Goal: Task Accomplishment & Management: Complete application form

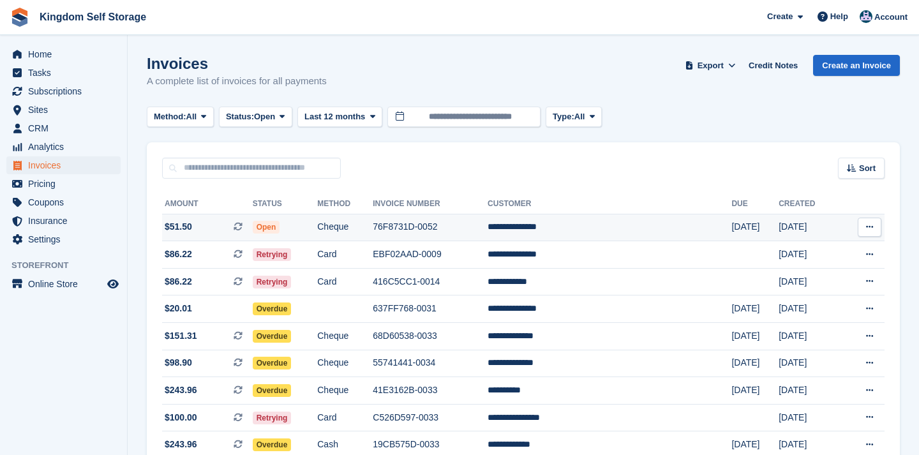
click at [280, 232] on span "Open" at bounding box center [266, 227] width 27 height 13
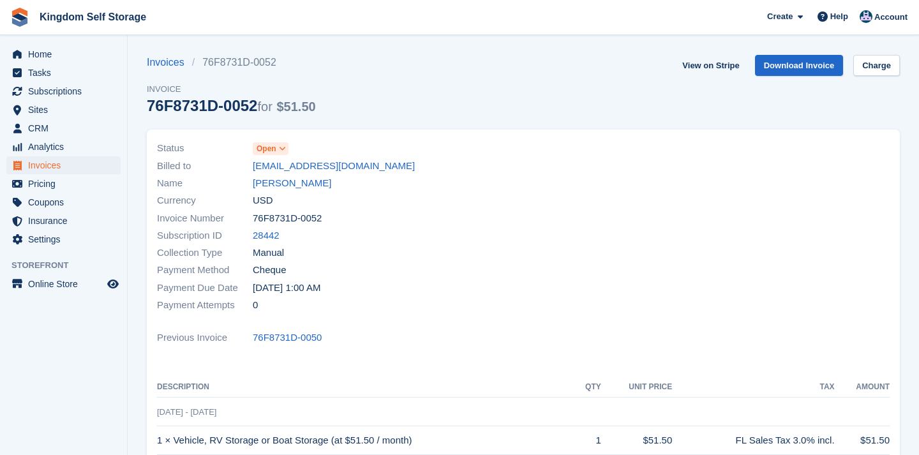
click at [281, 147] on icon at bounding box center [282, 149] width 7 height 8
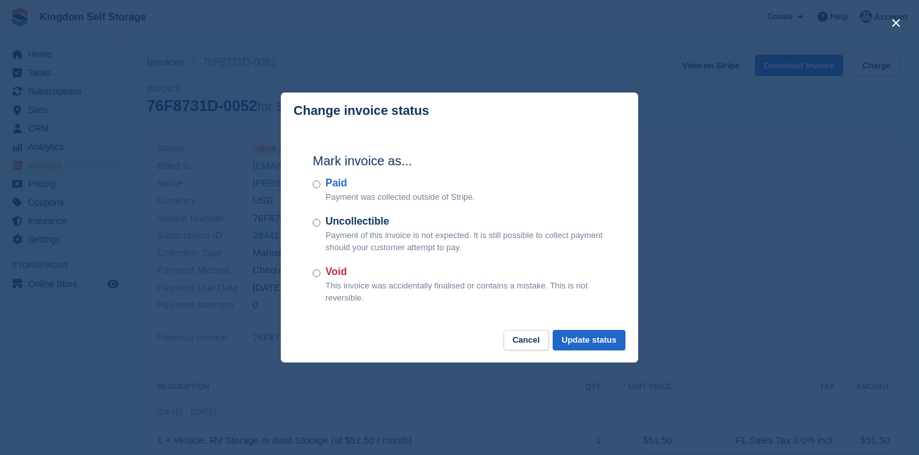
click at [324, 188] on div "Paid Payment was collected outside of Stripe." at bounding box center [459, 189] width 293 height 28
click at [596, 340] on button "Update status" at bounding box center [588, 340] width 73 height 21
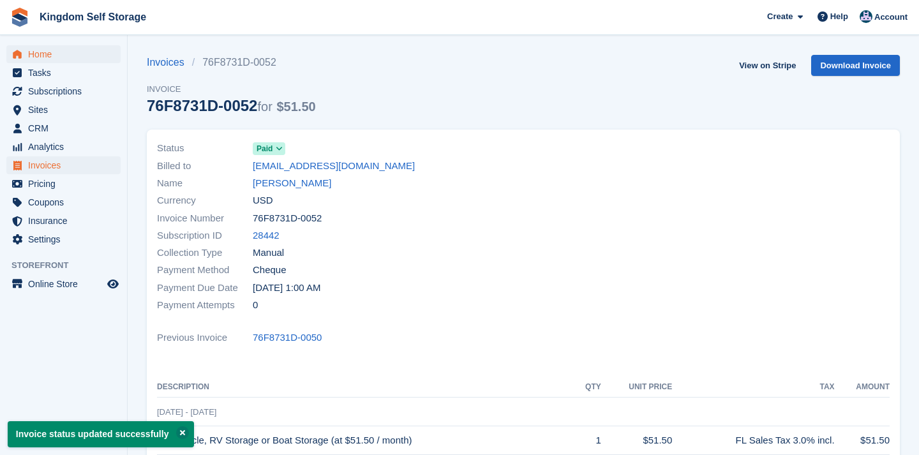
click at [47, 55] on span "Home" at bounding box center [66, 54] width 77 height 18
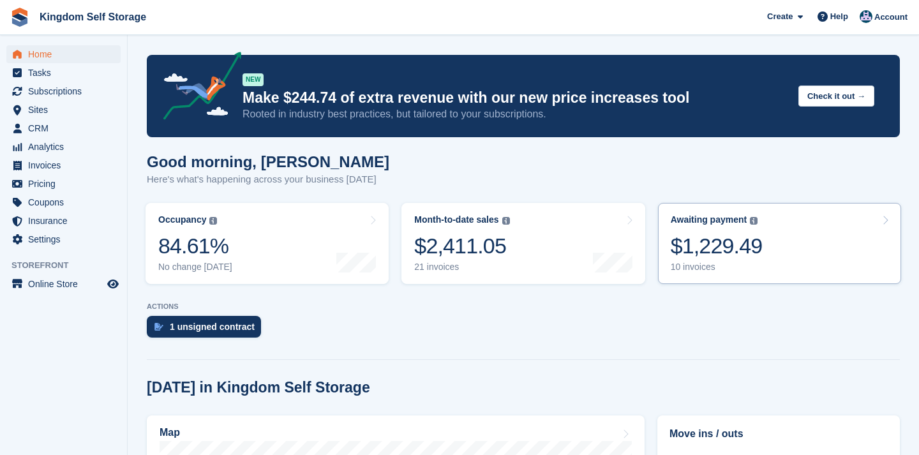
click at [715, 247] on div "$1,229.49" at bounding box center [716, 246] width 92 height 26
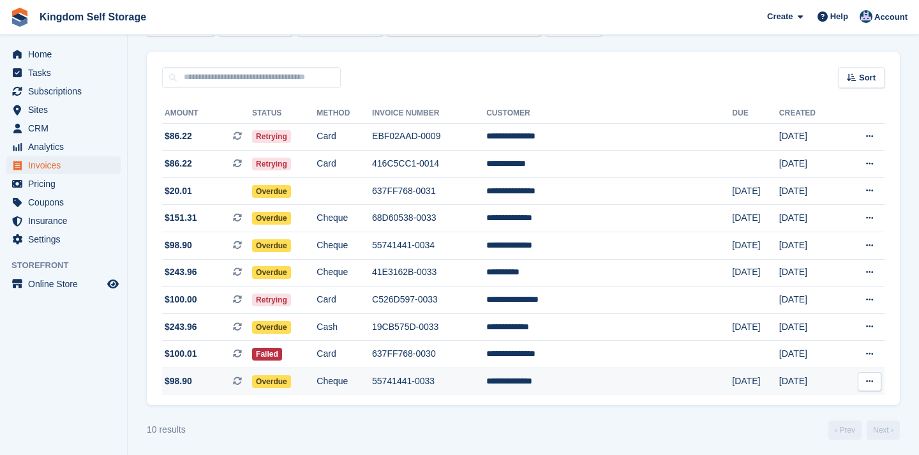
scroll to position [91, 0]
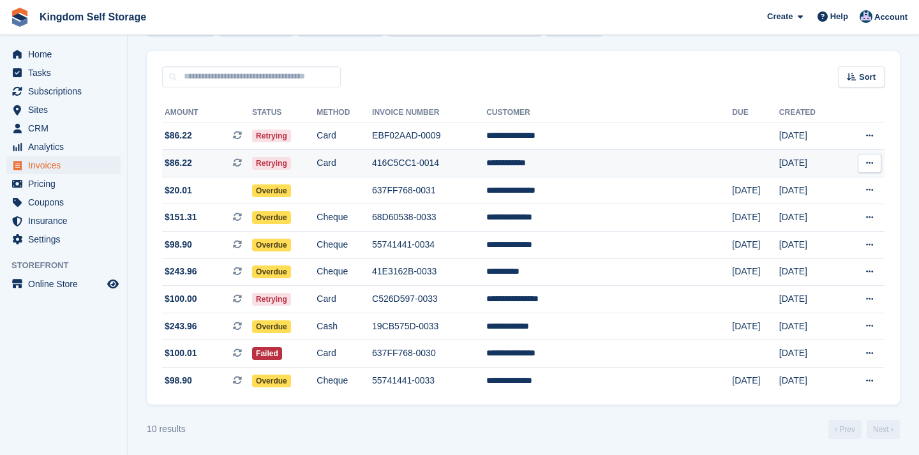
click at [595, 163] on td "**********" at bounding box center [609, 163] width 246 height 27
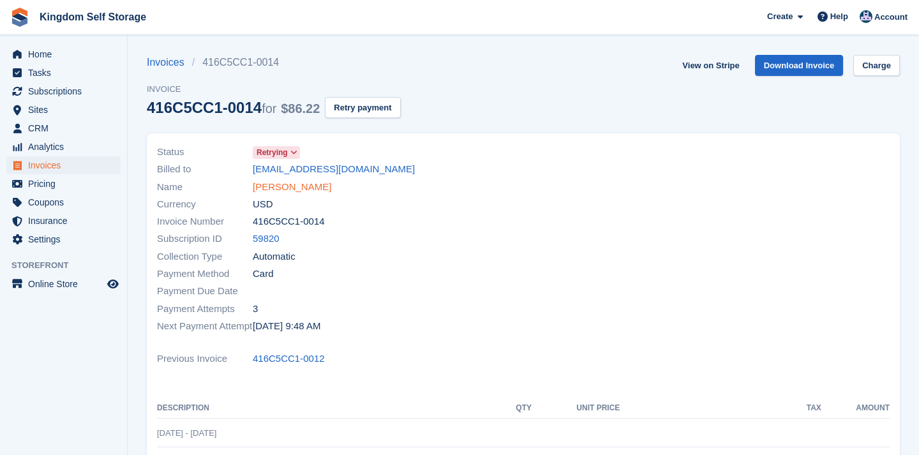
click at [275, 190] on link "[PERSON_NAME]" at bounding box center [292, 187] width 78 height 15
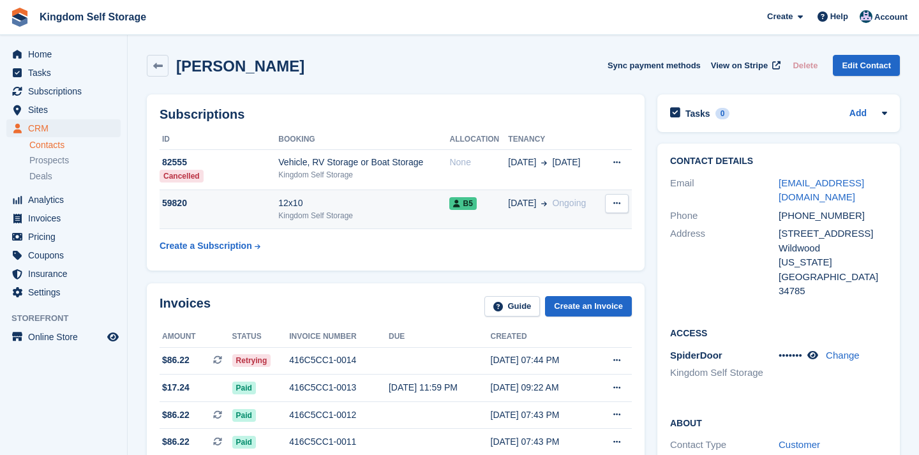
click at [362, 215] on div "Kingdom Self Storage" at bounding box center [363, 215] width 171 height 11
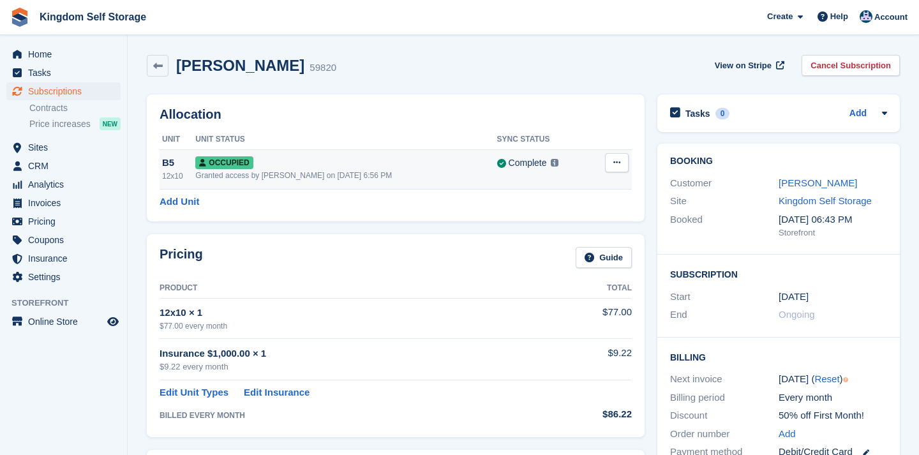
click at [613, 154] on button at bounding box center [617, 162] width 24 height 19
click at [553, 191] on p "Overlock" at bounding box center [567, 187] width 111 height 17
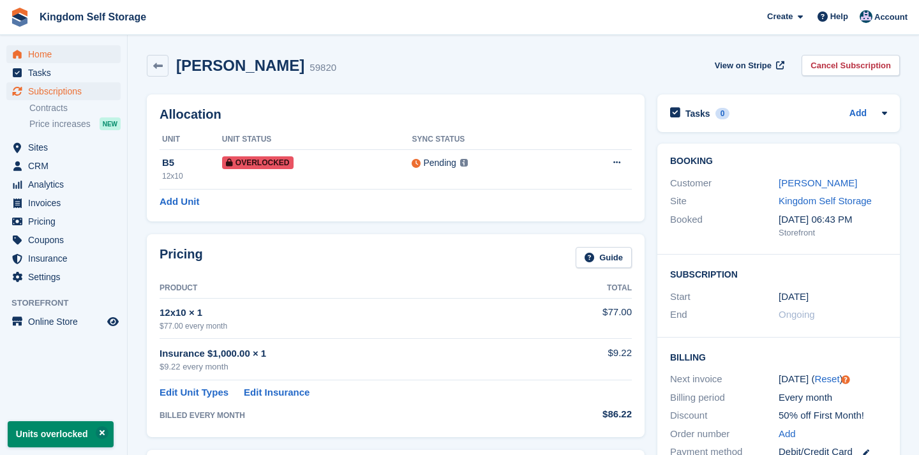
click at [41, 57] on span "Home" at bounding box center [66, 54] width 77 height 18
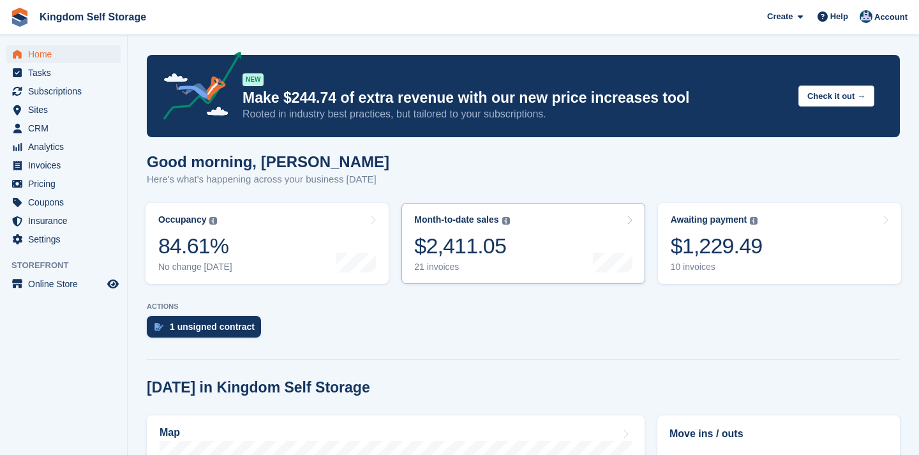
click at [482, 242] on div "$2,411.05" at bounding box center [461, 246] width 95 height 26
click at [749, 263] on div "10 invoices" at bounding box center [716, 267] width 92 height 11
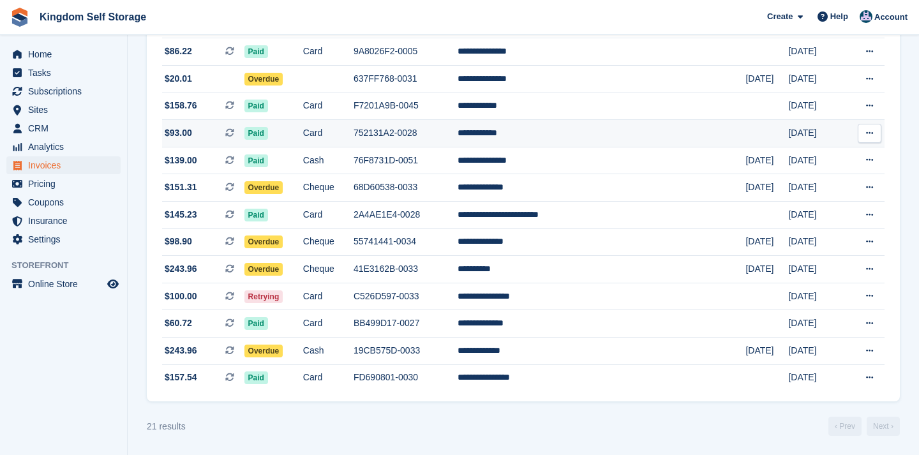
scroll to position [406, 0]
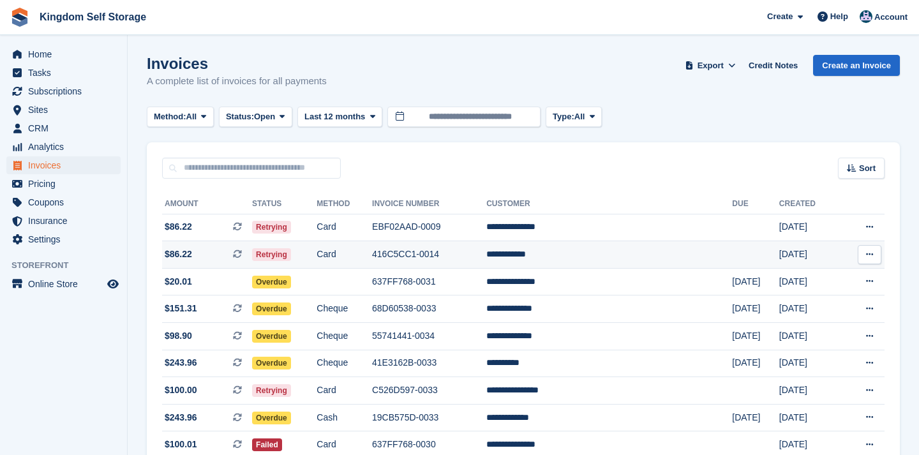
click at [600, 257] on td "**********" at bounding box center [609, 254] width 246 height 27
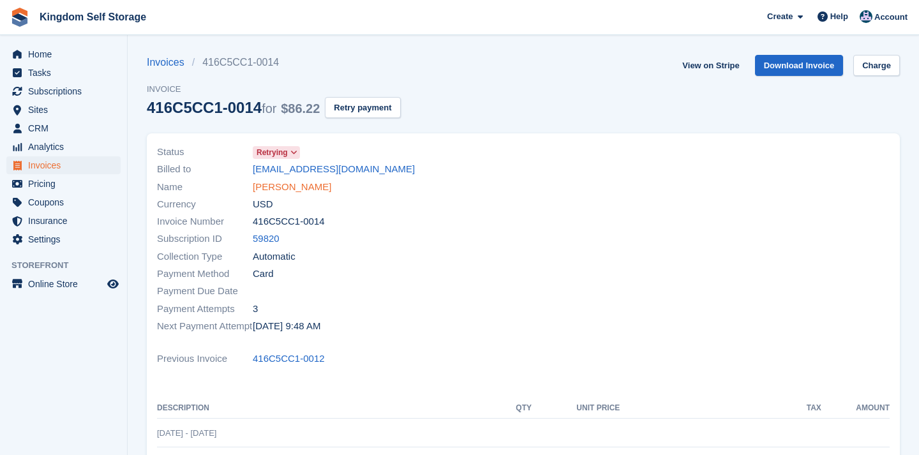
click at [297, 189] on link "[PERSON_NAME]" at bounding box center [292, 187] width 78 height 15
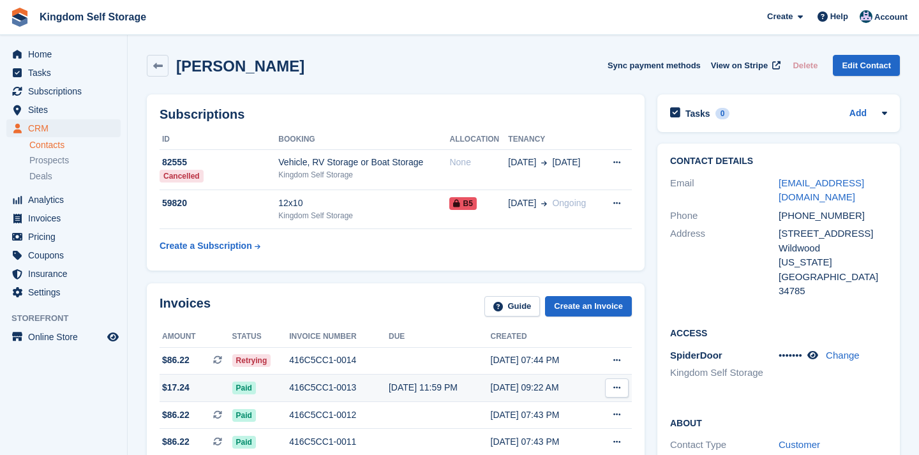
click at [327, 384] on div "416C5CC1-0013" at bounding box center [339, 387] width 100 height 13
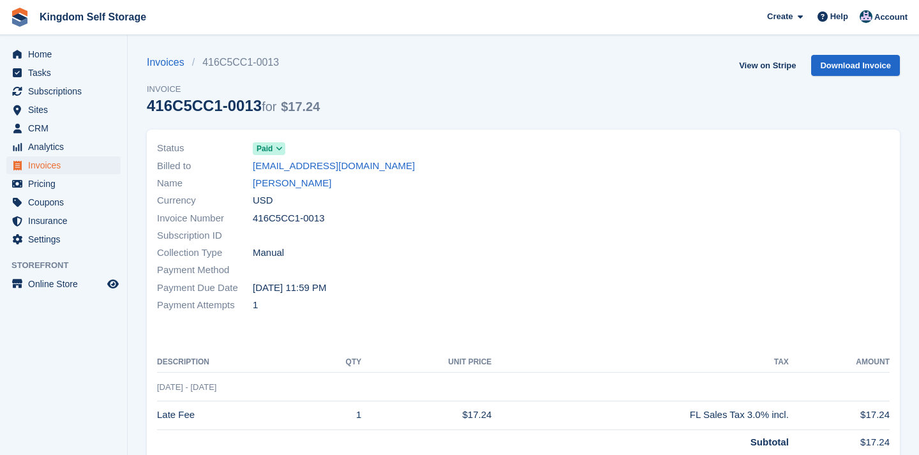
click at [40, 168] on span "Invoices" at bounding box center [66, 165] width 77 height 18
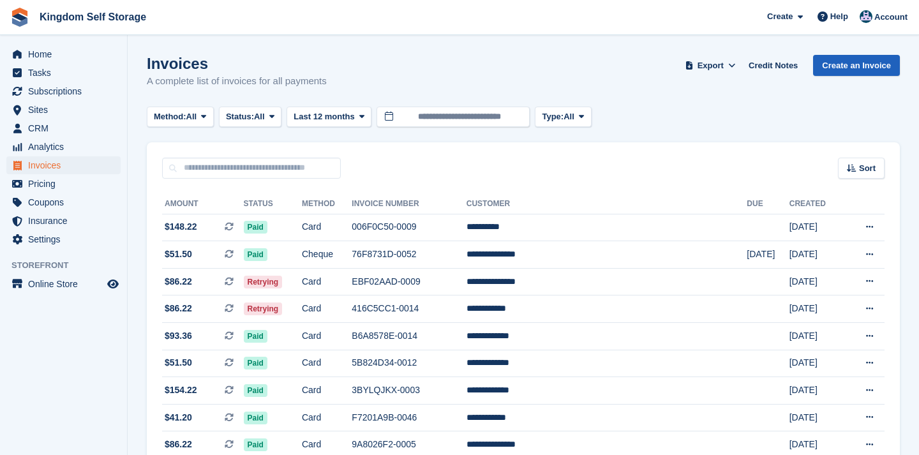
click at [819, 68] on link "Create an Invoice" at bounding box center [856, 65] width 87 height 21
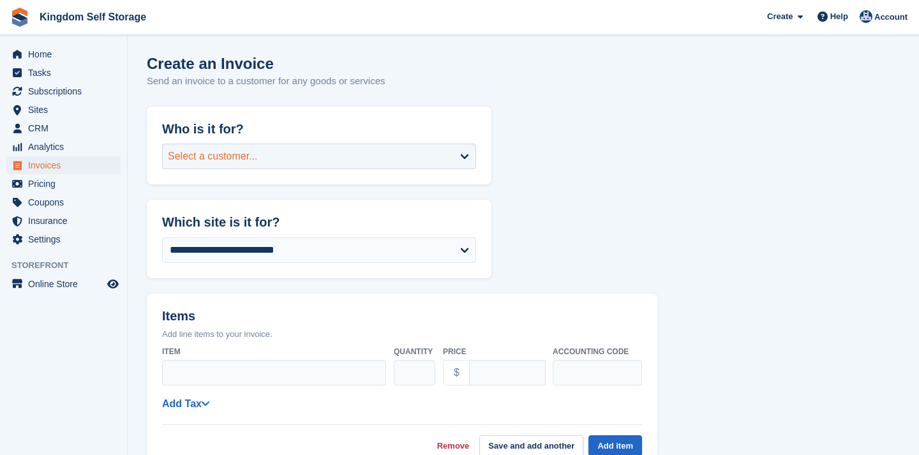
click at [247, 156] on div "Select a customer..." at bounding box center [213, 156] width 90 height 15
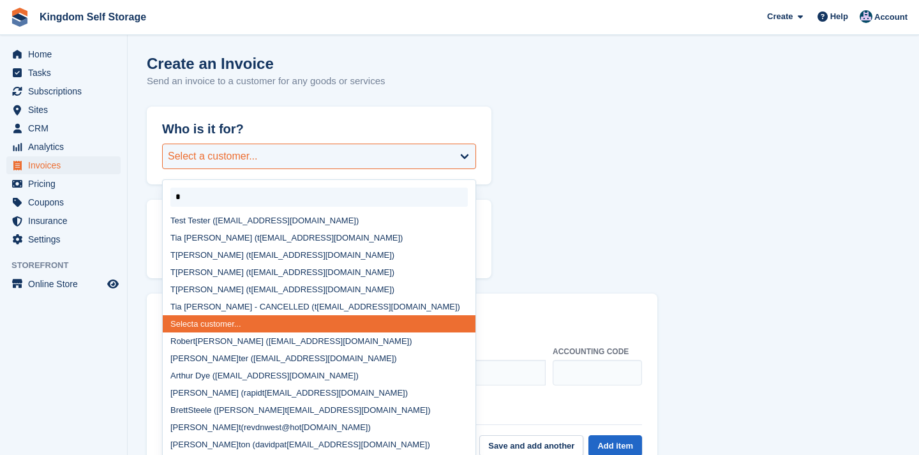
type input "**"
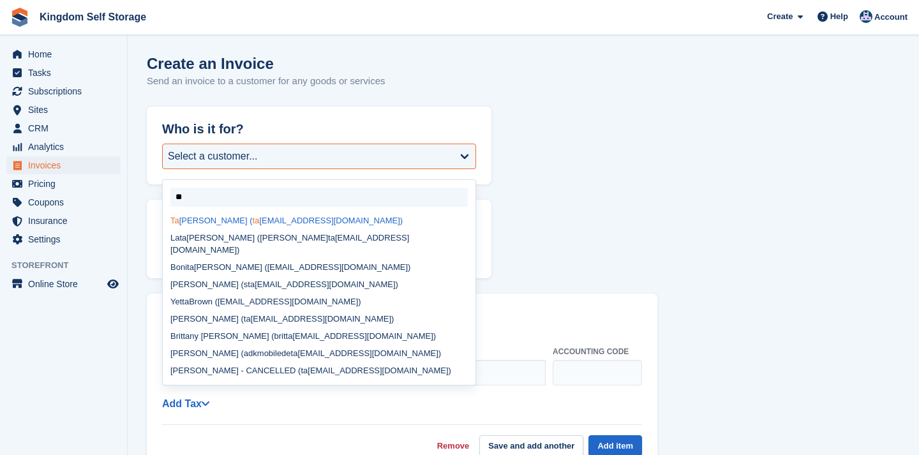
click at [235, 220] on div "Ta mela Davis ( ta melavogel@gmail.com)" at bounding box center [319, 220] width 313 height 17
select select "******"
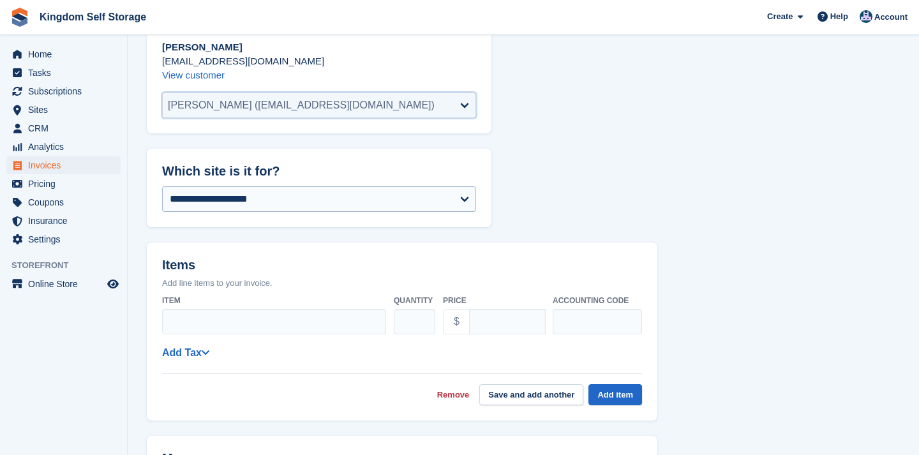
scroll to position [107, 0]
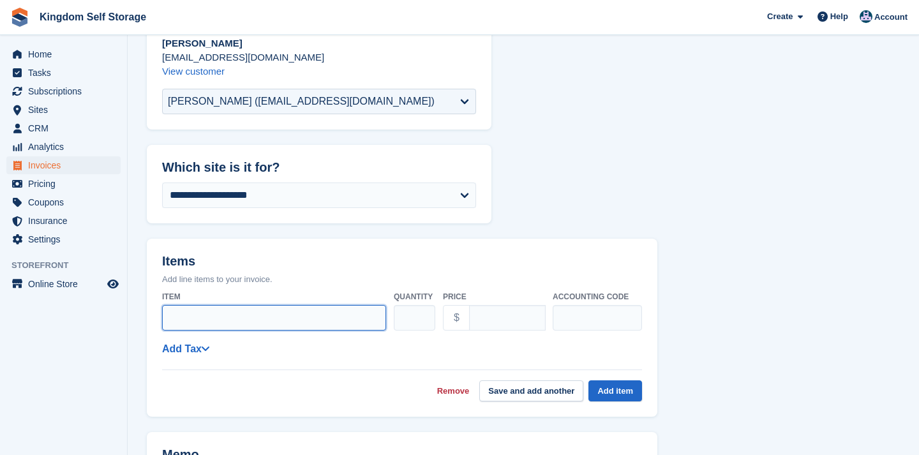
click at [218, 314] on input "Item" at bounding box center [274, 318] width 224 height 26
type input "********"
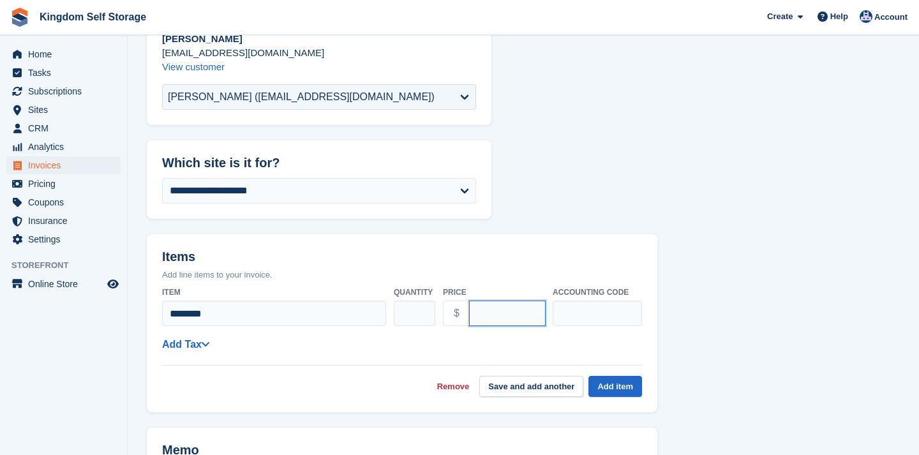
scroll to position [113, 0]
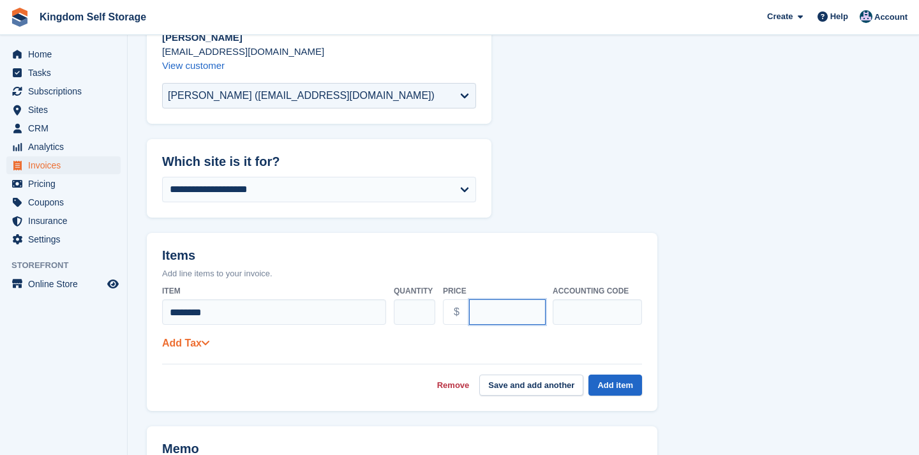
type input "*****"
click at [207, 344] on icon at bounding box center [205, 342] width 9 height 10
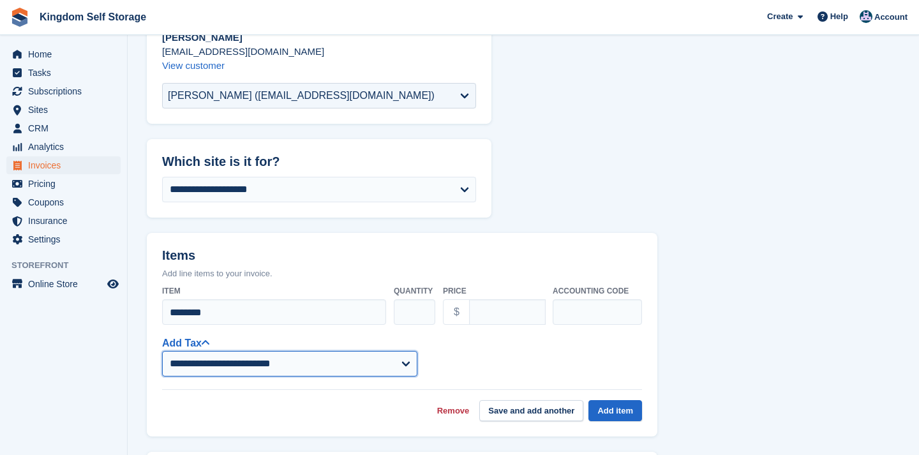
select select "****"
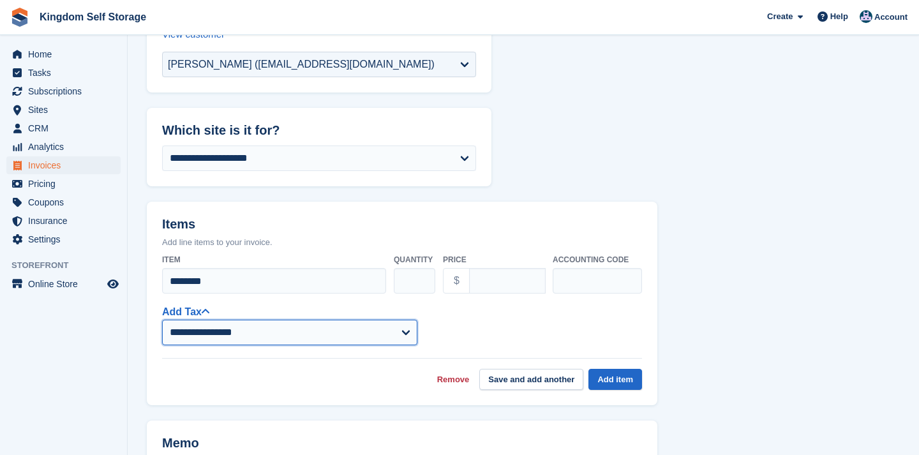
scroll to position [145, 0]
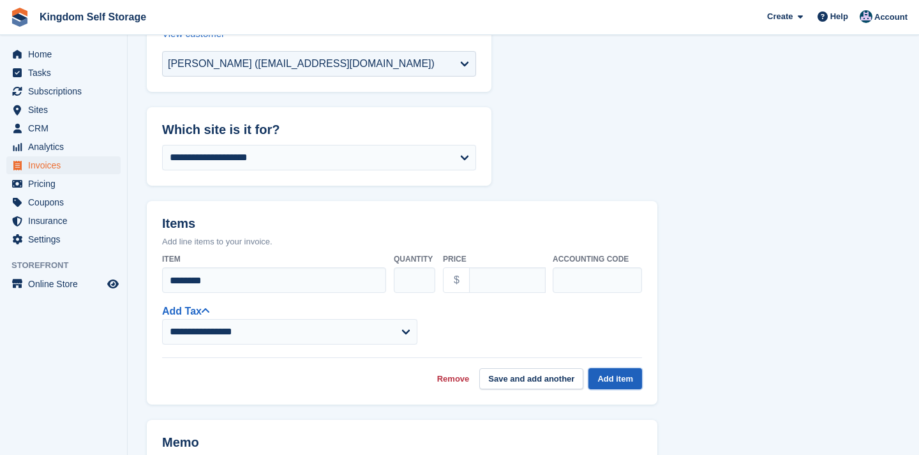
click at [629, 380] on button "Add item" at bounding box center [615, 378] width 54 height 21
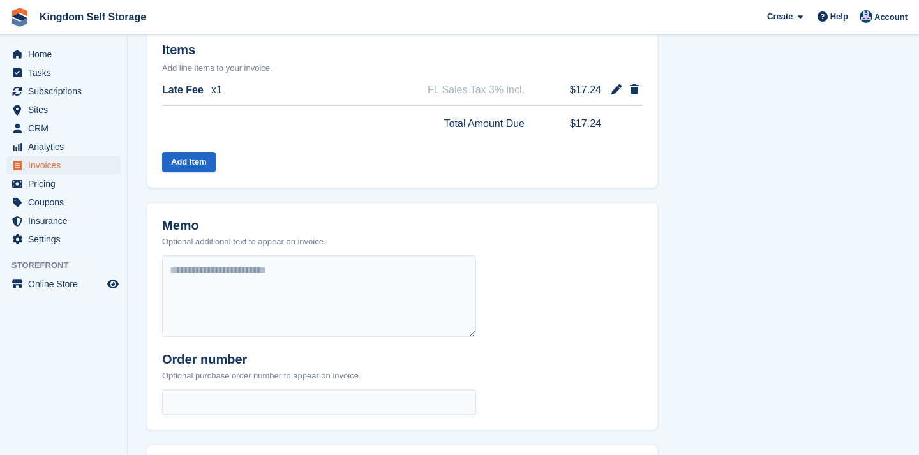
scroll to position [341, 0]
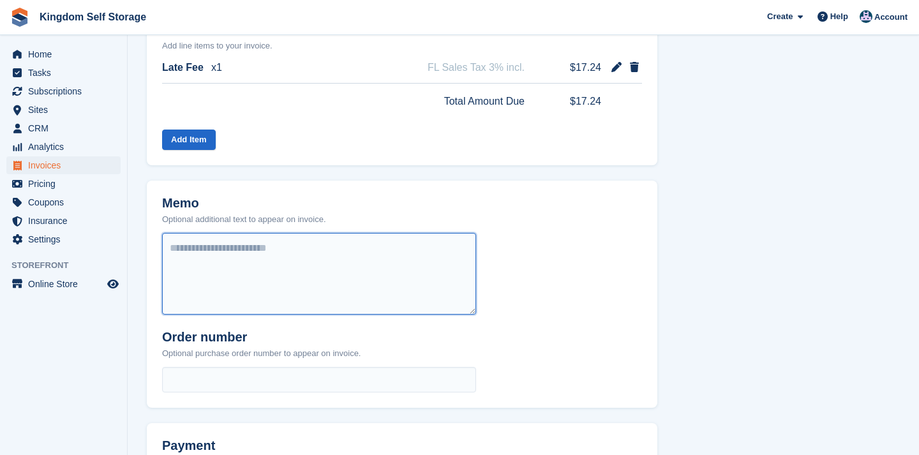
click at [222, 255] on textarea at bounding box center [319, 274] width 314 height 82
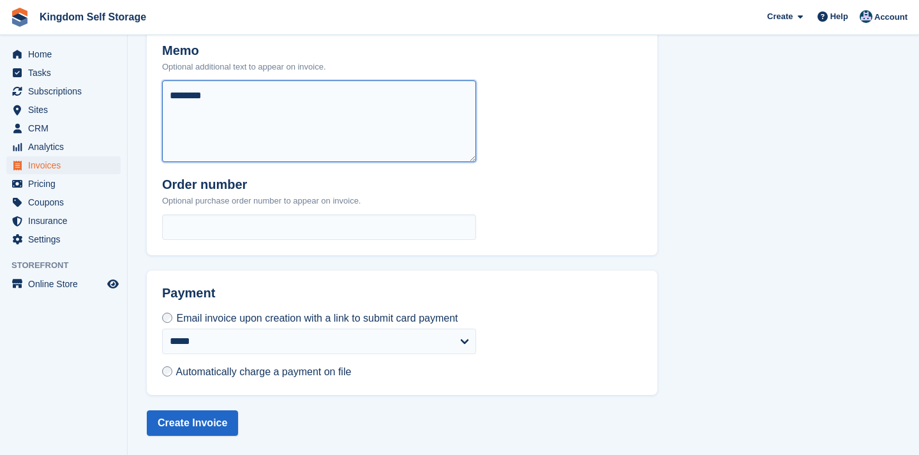
scroll to position [501, 0]
type textarea "********"
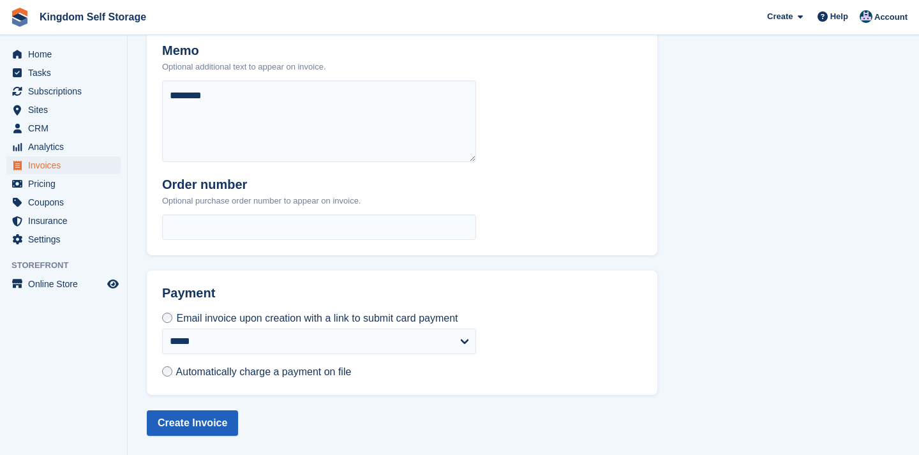
click at [193, 420] on button "Create Invoice" at bounding box center [192, 423] width 91 height 26
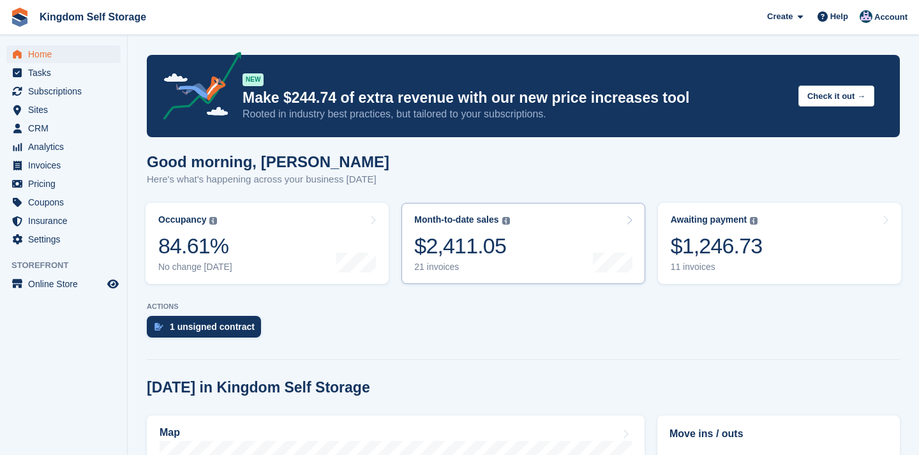
click at [556, 247] on link "Month-to-date sales The sum of all finalised invoices generated this month to d…" at bounding box center [522, 243] width 243 height 81
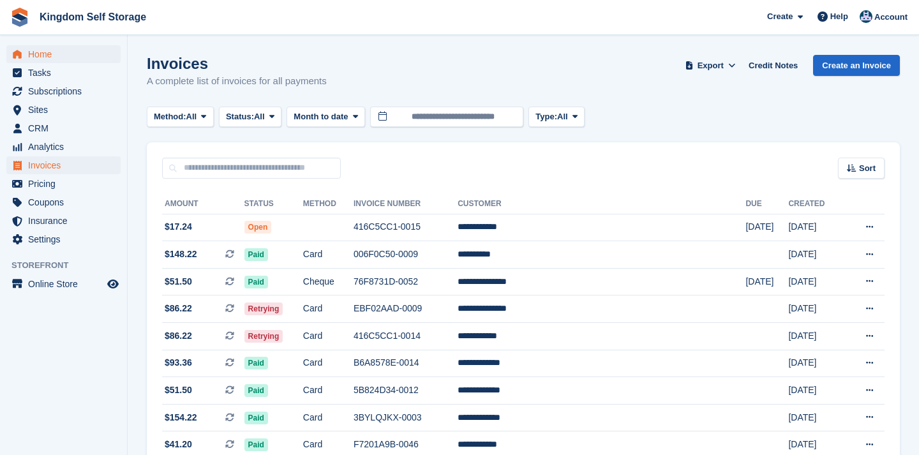
click at [43, 55] on span "Home" at bounding box center [66, 54] width 77 height 18
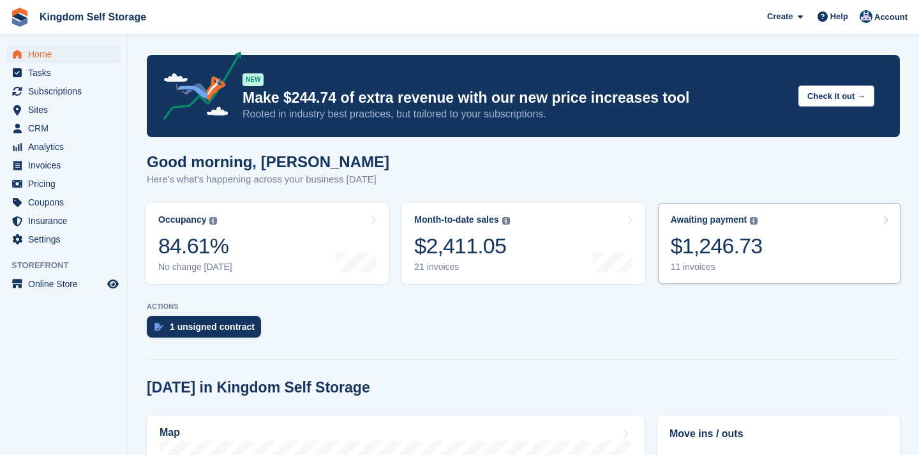
click at [772, 243] on link "Awaiting payment The total outstanding balance on all open invoices. $1,246.73 …" at bounding box center [779, 243] width 243 height 81
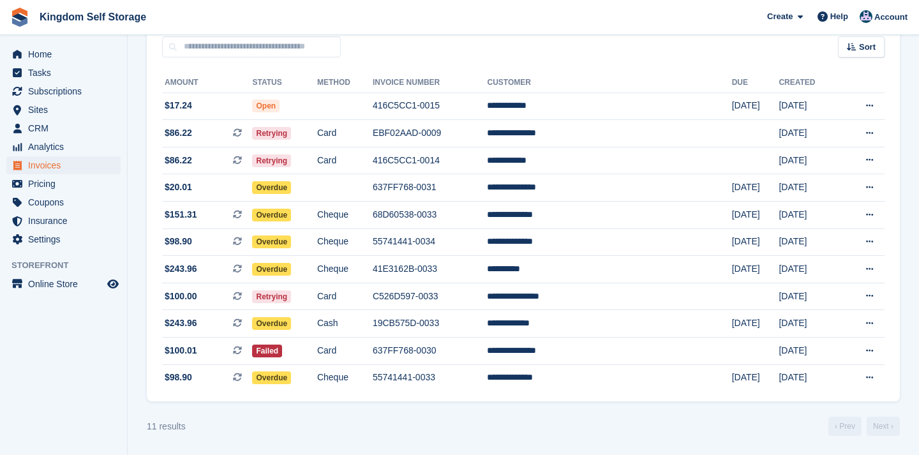
scroll to position [128, 0]
click at [39, 56] on span "Home" at bounding box center [66, 54] width 77 height 18
